Goal: Check status: Check status

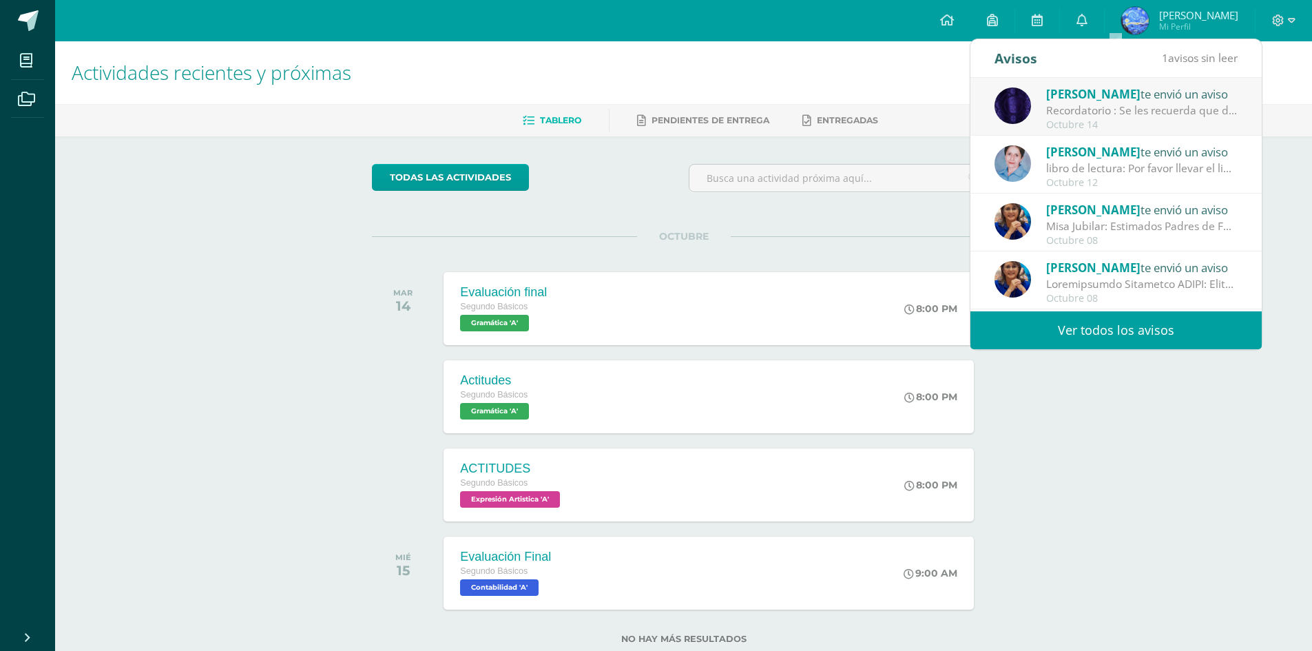
click at [1131, 125] on div "Octubre 14" at bounding box center [1141, 125] width 191 height 12
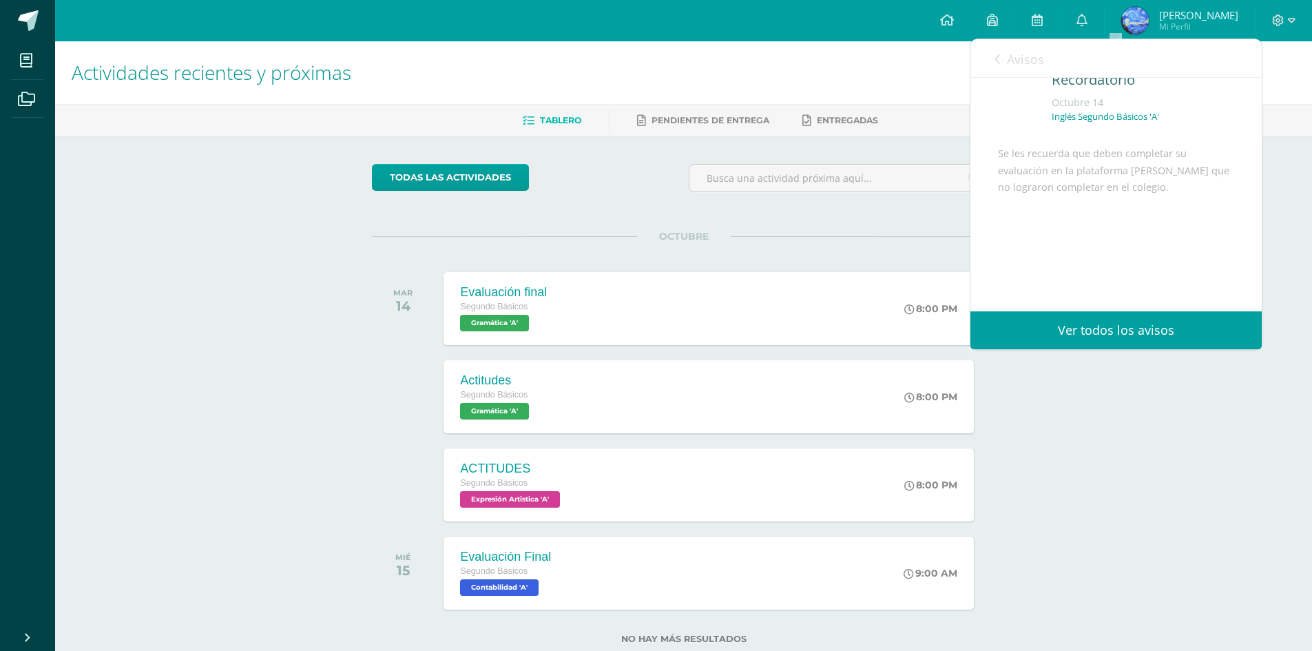
scroll to position [37, 0]
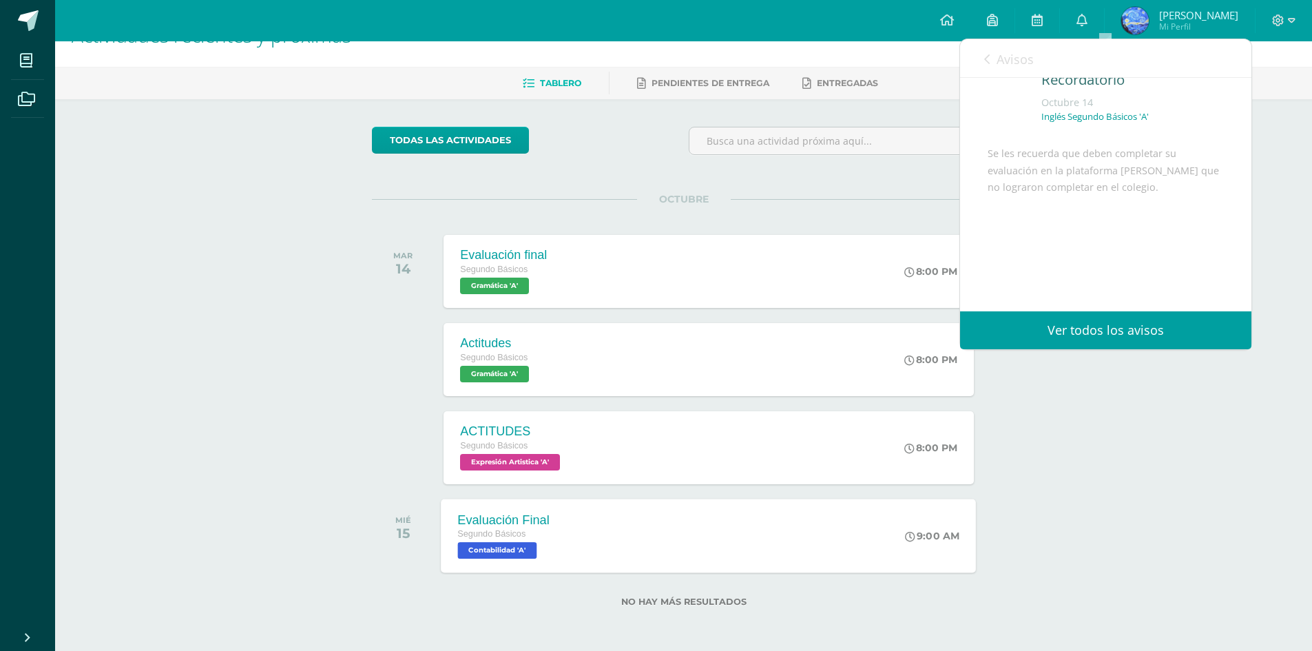
click at [645, 555] on div "Evaluación Final Segundo Básicos Contabilidad 'A' 9:00 AM Evaluación Final Cont…" at bounding box center [708, 536] width 535 height 74
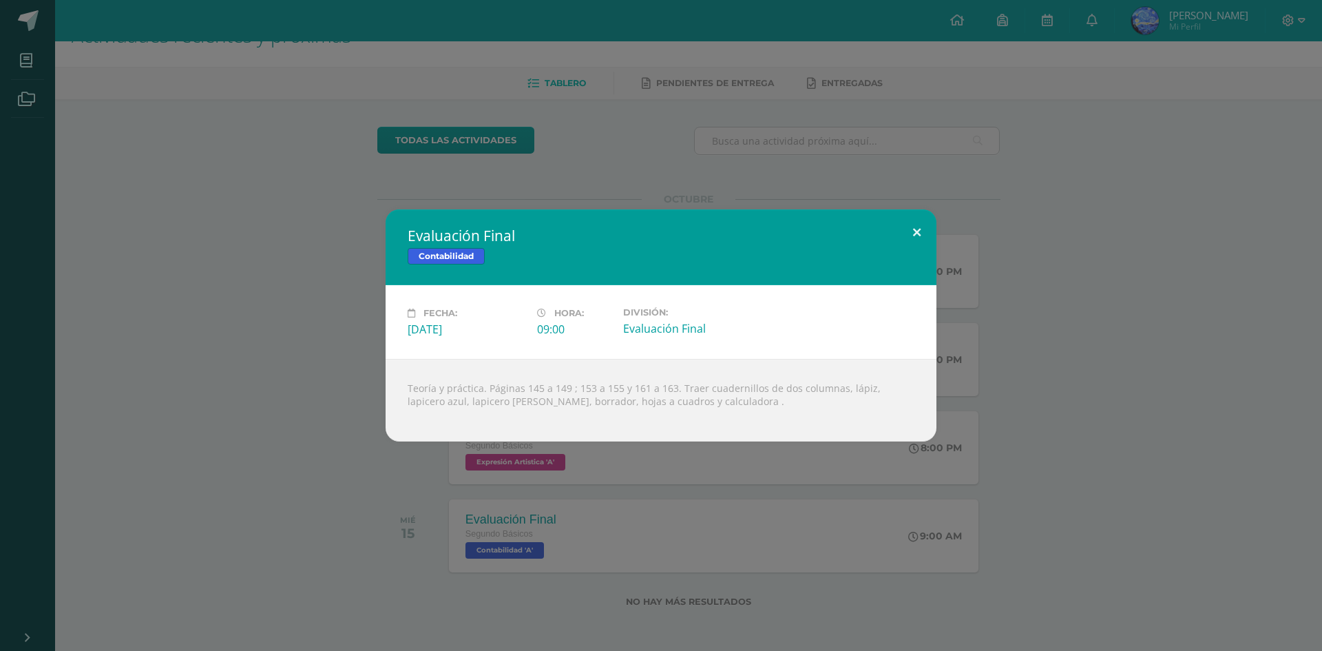
click at [906, 233] on button at bounding box center [916, 232] width 39 height 47
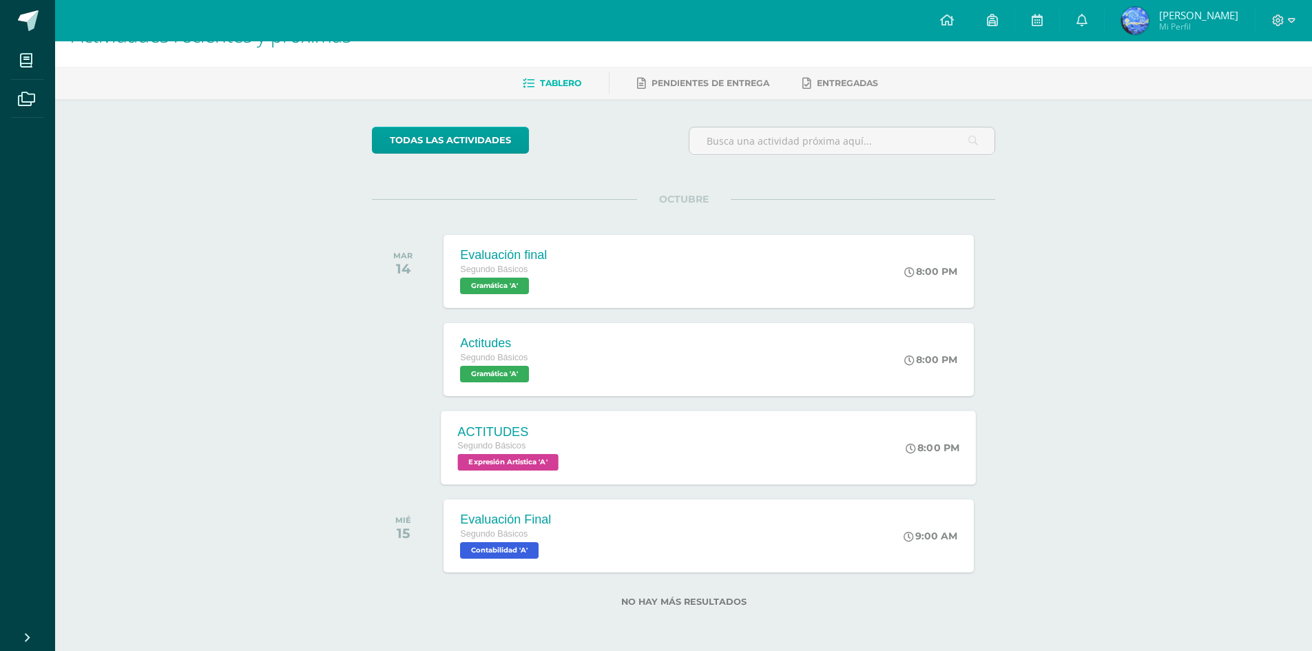
click at [572, 444] on div "ACTITUDES Segundo Básicos Expresión Artistica 'A'" at bounding box center [510, 447] width 138 height 74
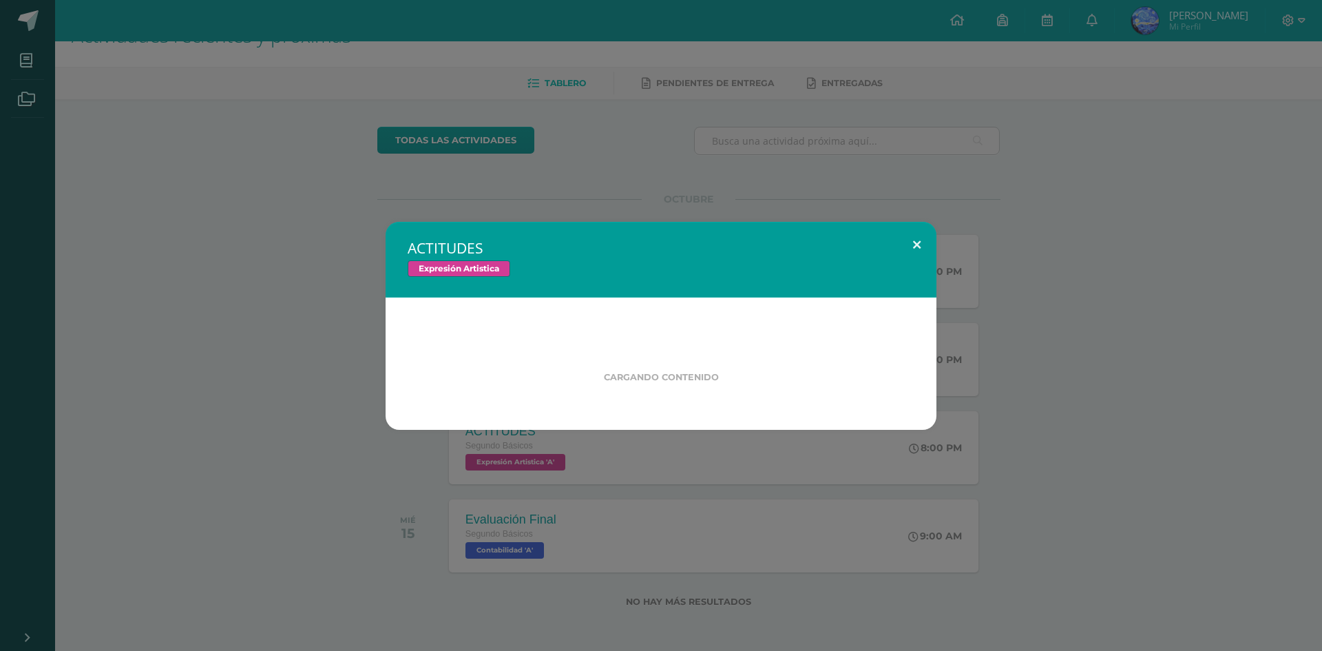
click at [900, 254] on button at bounding box center [916, 245] width 39 height 47
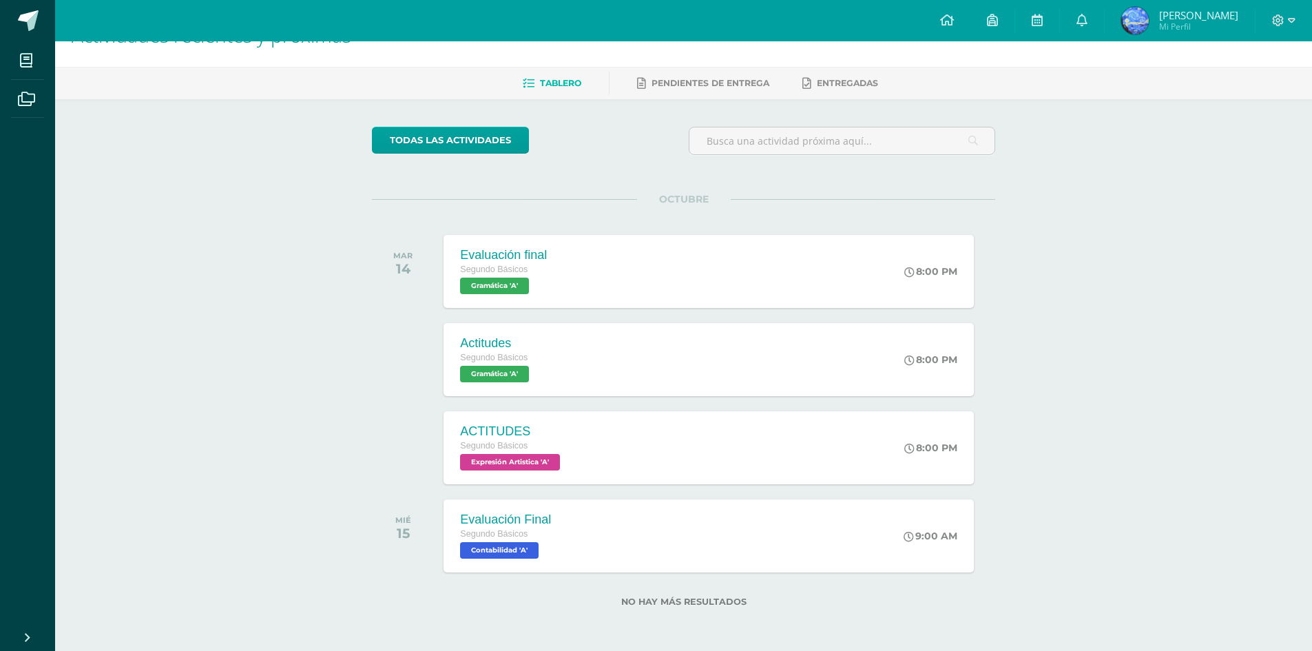
click at [1178, 24] on span "Victor Israel Mi Perfil" at bounding box center [1179, 21] width 123 height 28
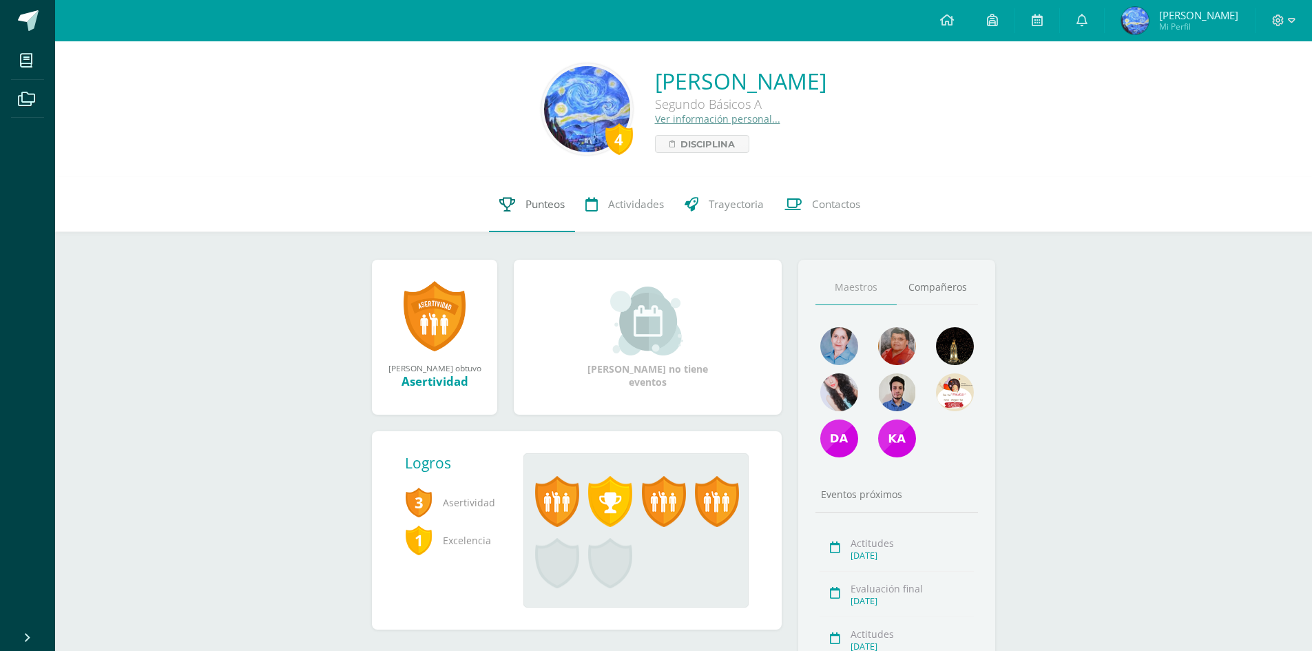
click at [547, 202] on span "Punteos" at bounding box center [544, 204] width 39 height 14
click at [543, 200] on span "Punteos" at bounding box center [544, 204] width 39 height 14
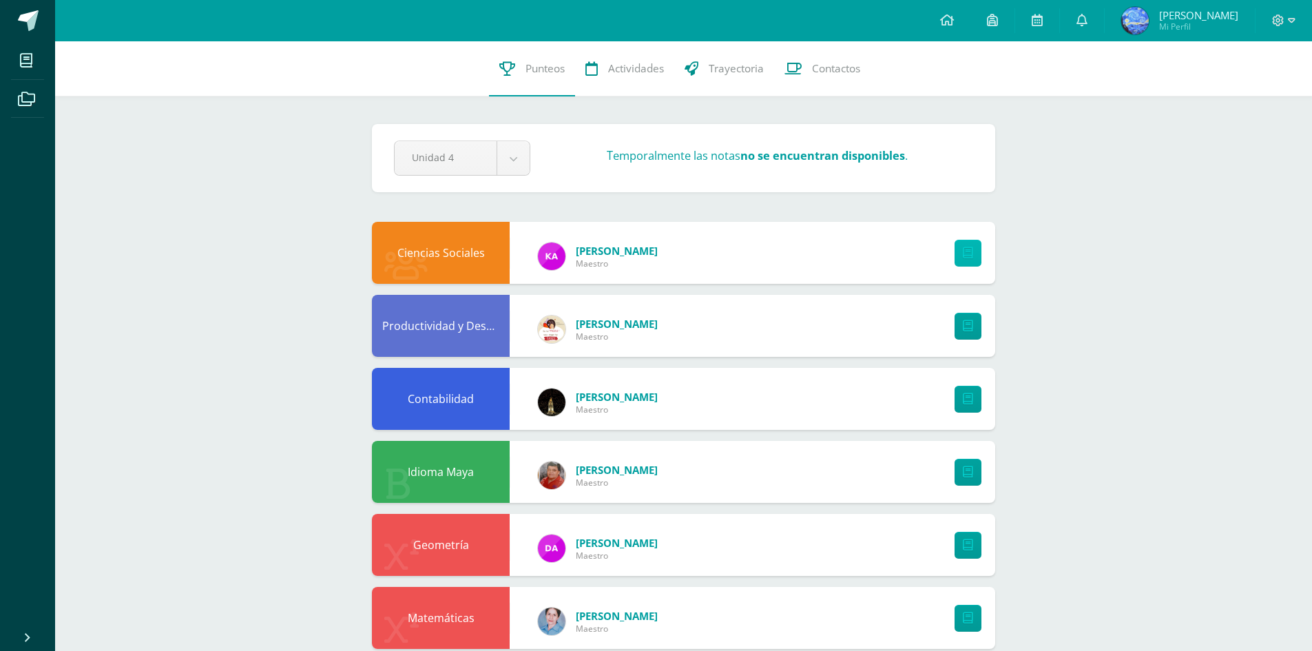
click at [968, 261] on link at bounding box center [967, 253] width 27 height 27
